Goal: Find specific page/section: Find specific page/section

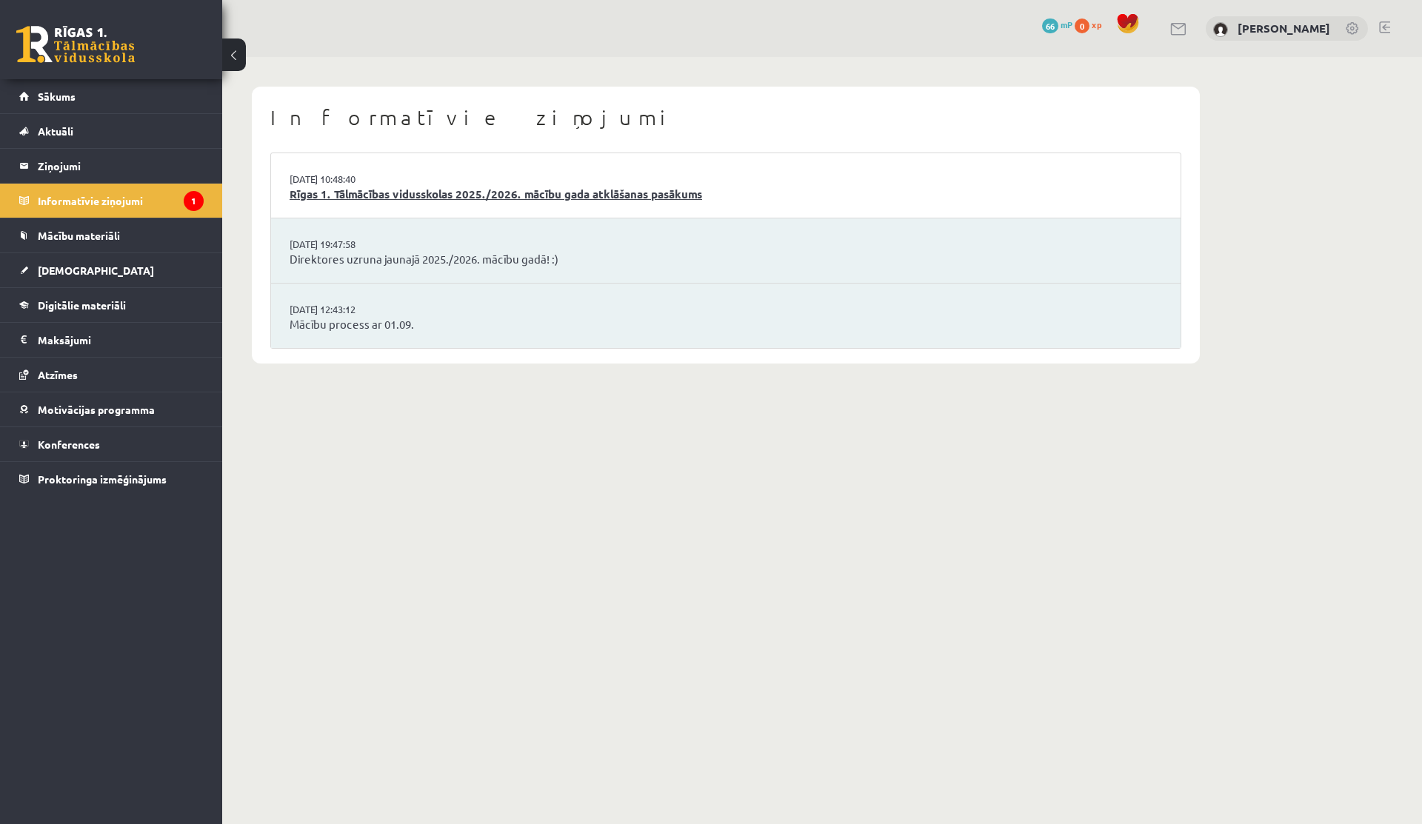
click at [534, 192] on link "Rīgas 1. Tālmācības vidusskolas 2025./2026. mācību gada atklāšanas pasākums" at bounding box center [726, 194] width 873 height 17
click at [610, 199] on link "Rīgas 1. Tālmācības vidusskolas 2025./2026. mācību gada atklāšanas pasākums" at bounding box center [726, 194] width 873 height 17
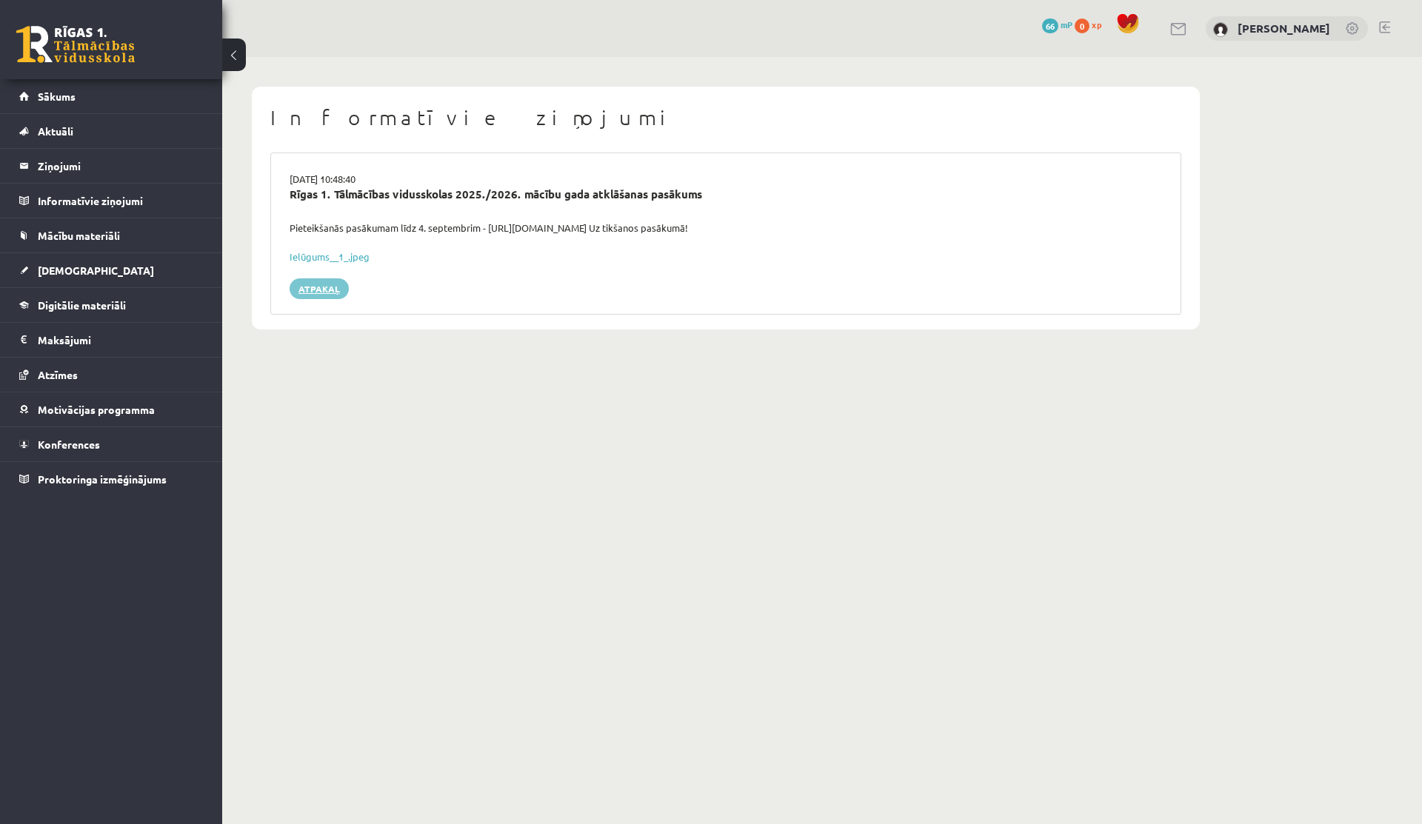
click at [325, 280] on link "Atpakaļ" at bounding box center [319, 289] width 59 height 21
click at [303, 290] on link "Atpakaļ" at bounding box center [319, 289] width 59 height 21
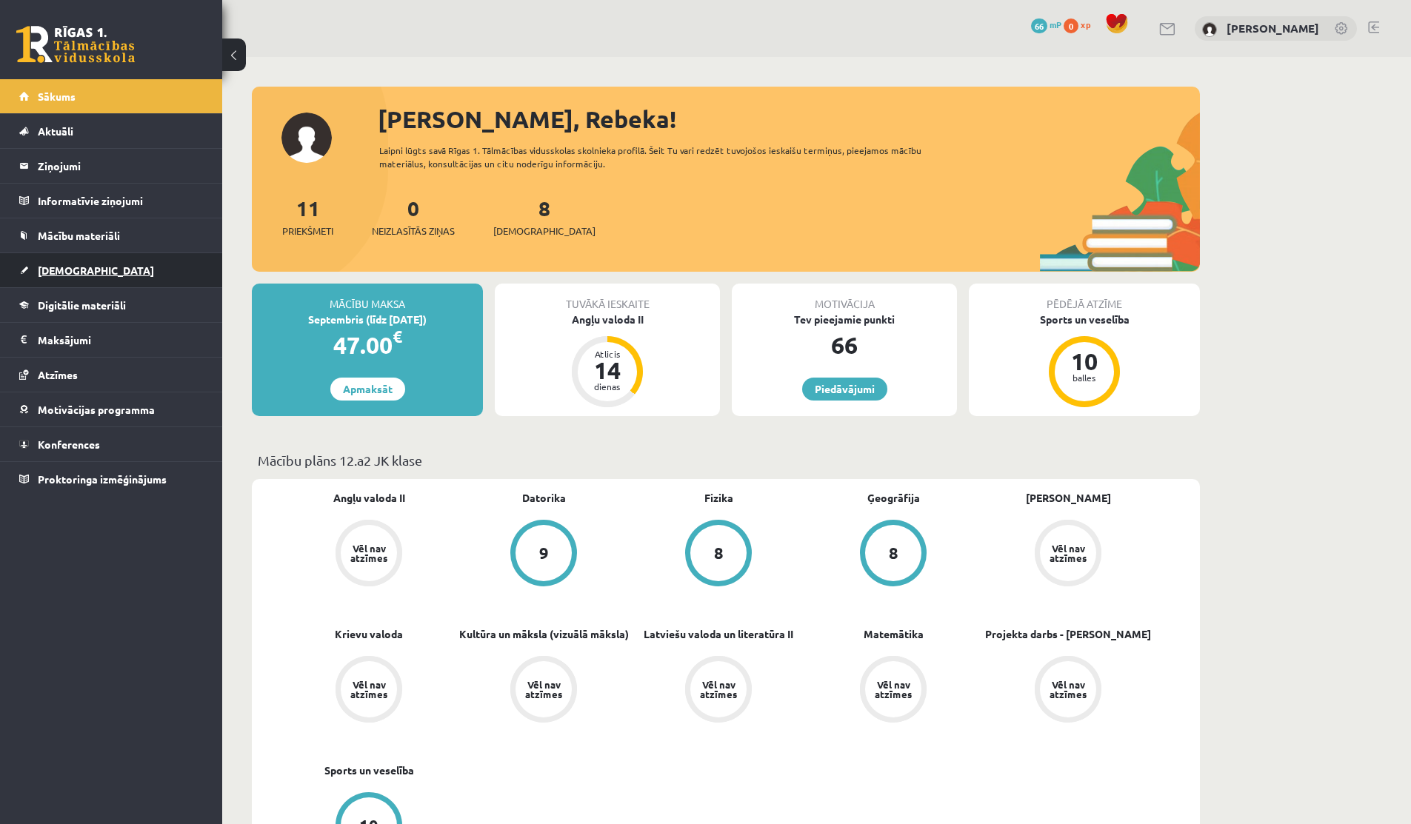
click at [64, 265] on span "[DEMOGRAPHIC_DATA]" at bounding box center [96, 270] width 116 height 13
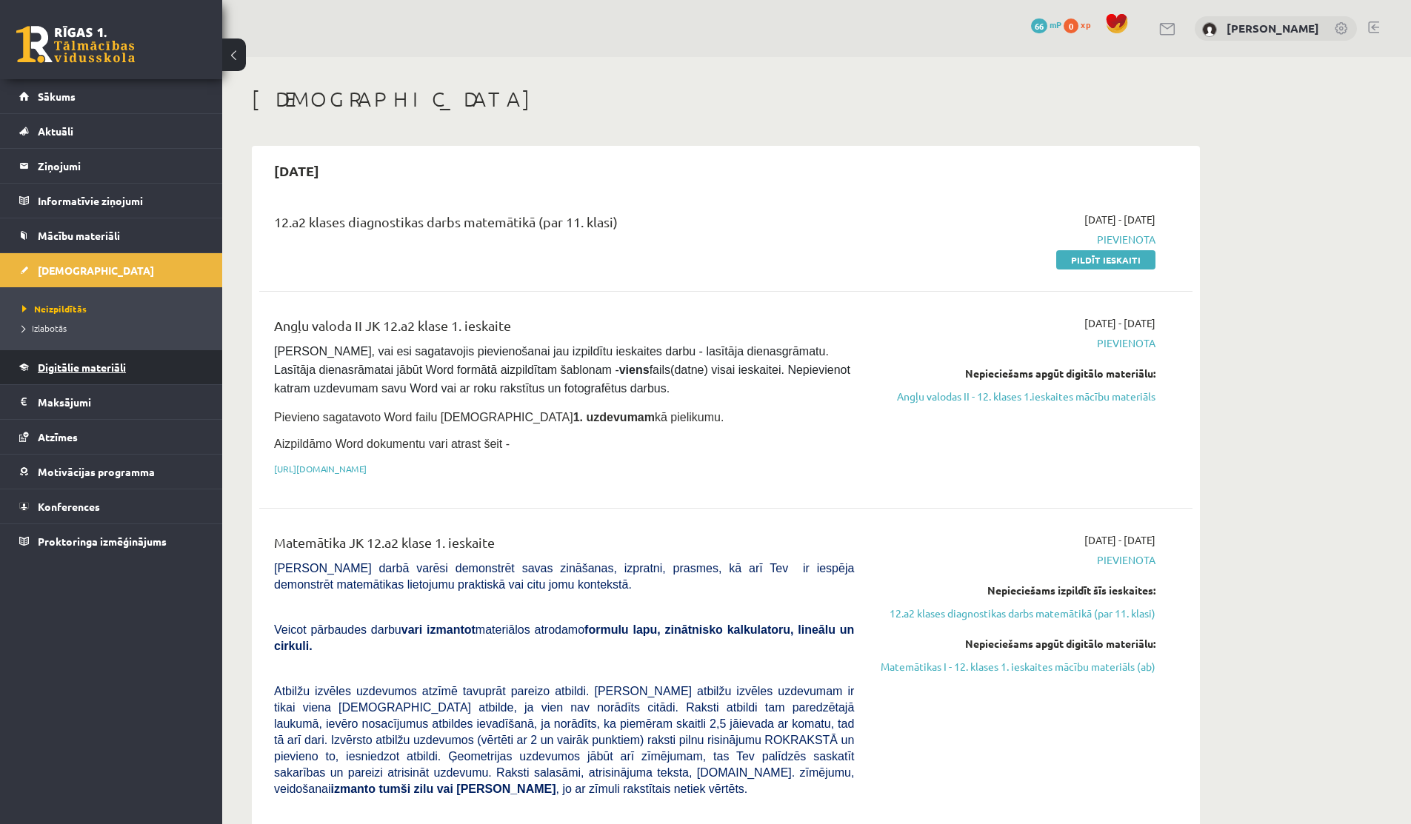
click at [70, 361] on link "Digitālie materiāli" at bounding box center [111, 367] width 184 height 34
